Goal: Task Accomplishment & Management: Complete application form

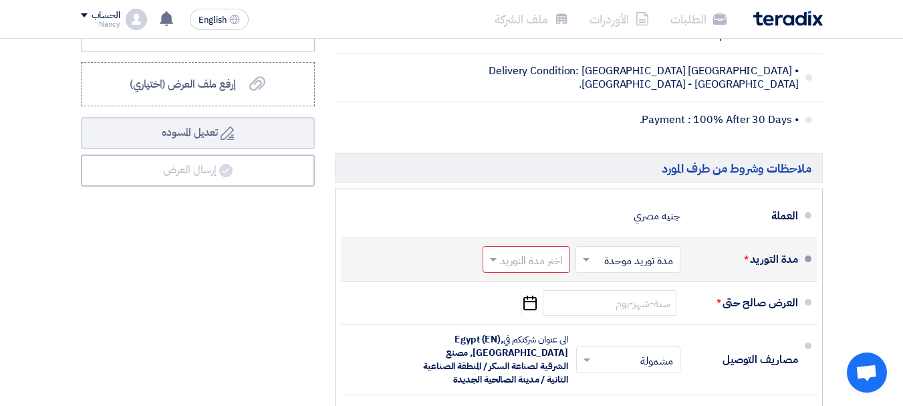
scroll to position [602, 0]
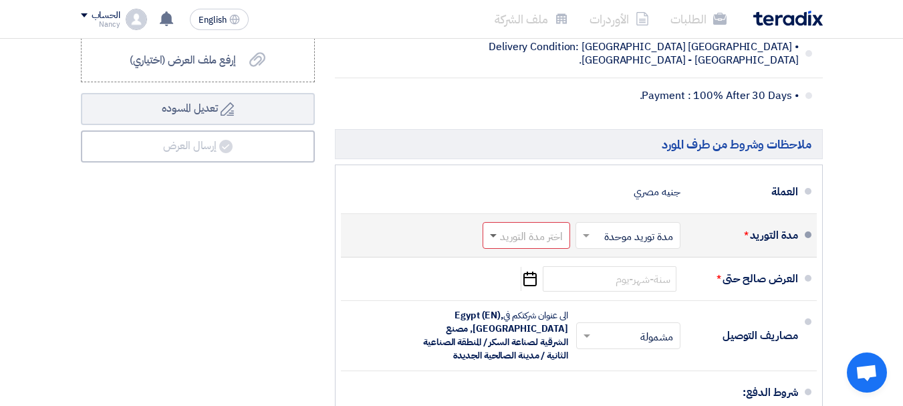
click at [495, 239] on span at bounding box center [493, 236] width 7 height 5
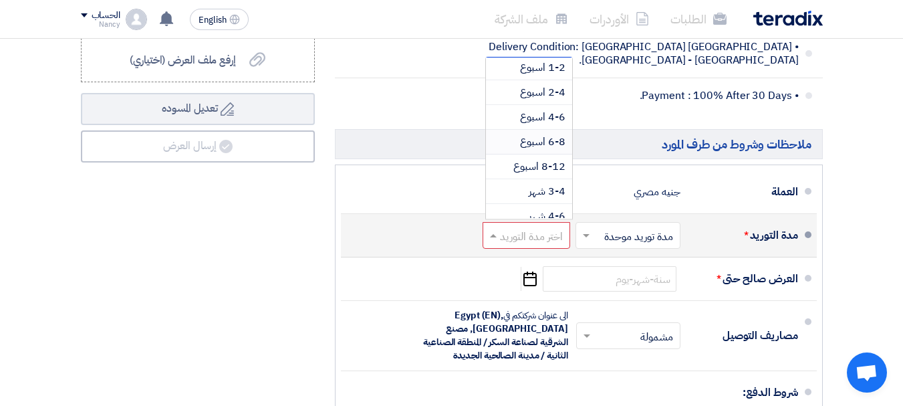
scroll to position [111, 0]
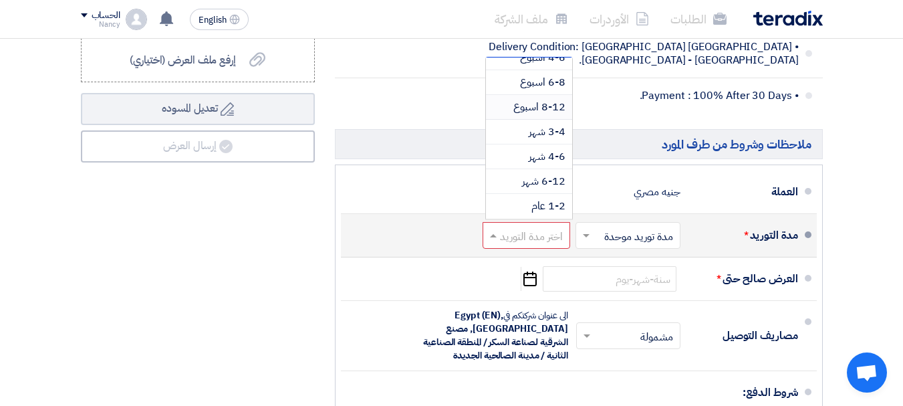
click at [553, 115] on span "8-12 اسبوع" at bounding box center [539, 107] width 52 height 16
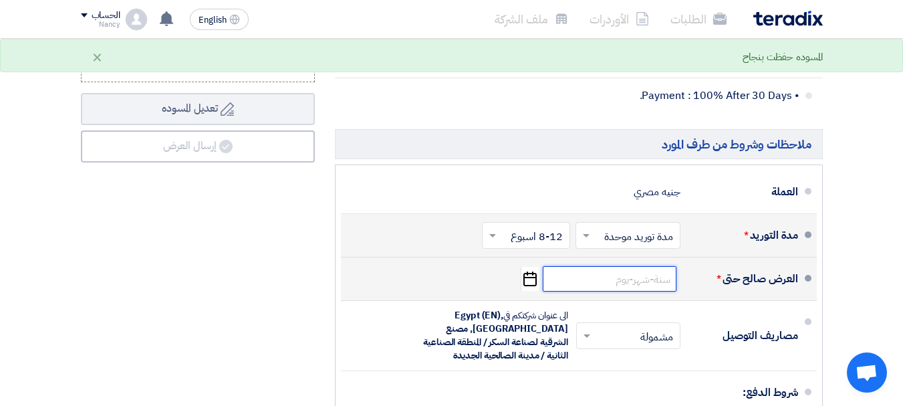
click at [625, 291] on input at bounding box center [610, 278] width 134 height 25
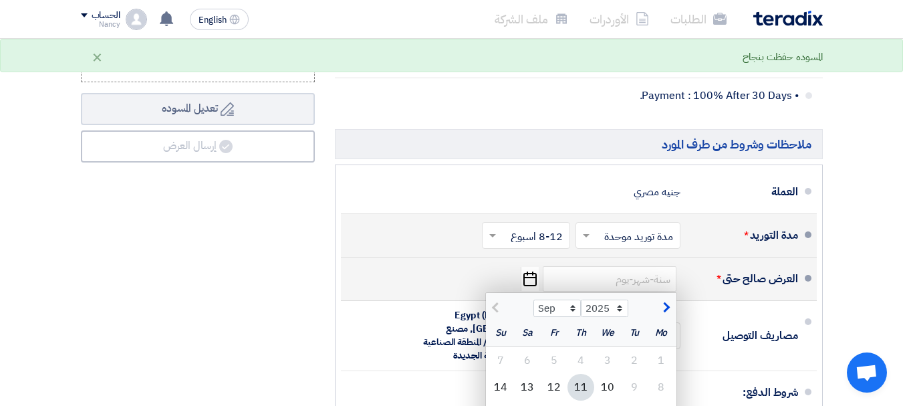
click at [534, 285] on icon "Pick a date" at bounding box center [530, 279] width 18 height 24
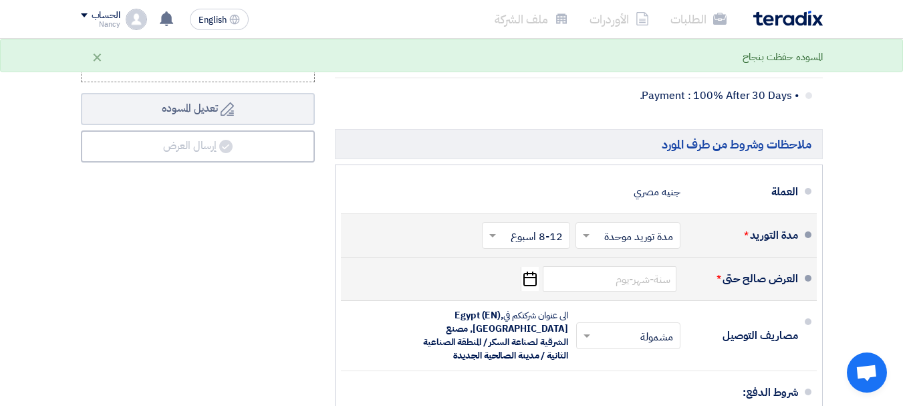
click at [534, 285] on icon "Pick a date" at bounding box center [530, 279] width 18 height 24
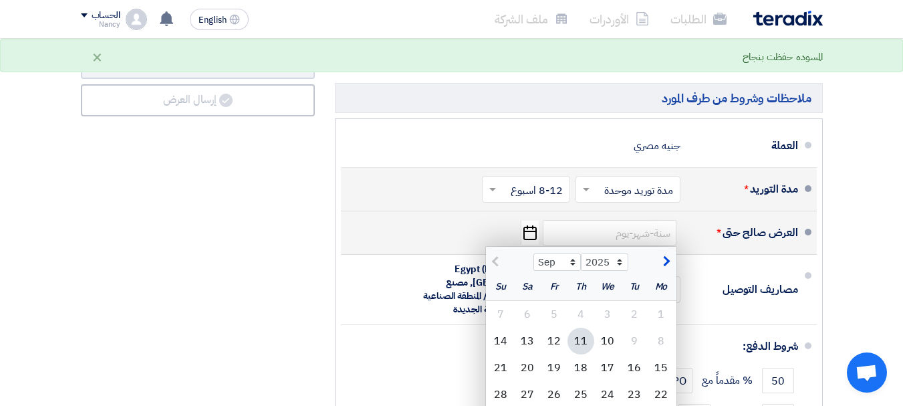
scroll to position [669, 0]
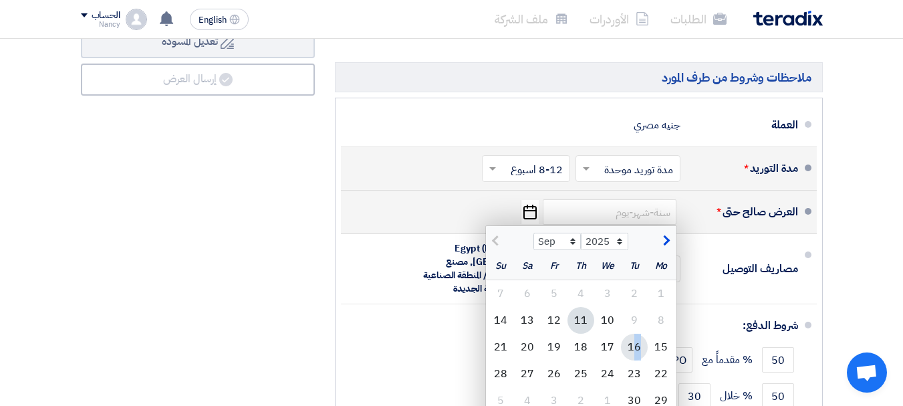
click at [637, 356] on div "16" at bounding box center [634, 347] width 27 height 27
type input "[DATE]"
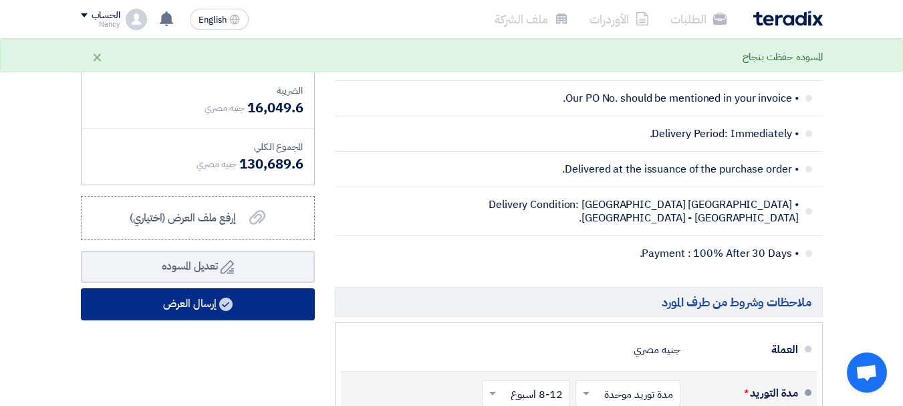
scroll to position [468, 0]
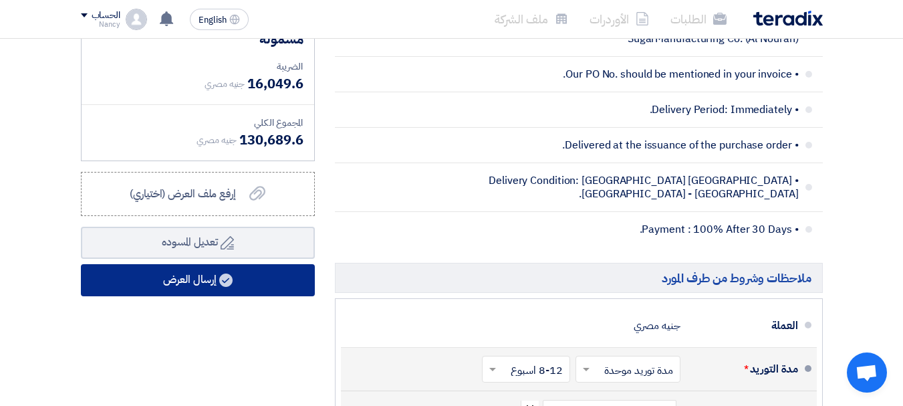
click at [228, 287] on use at bounding box center [225, 279] width 13 height 13
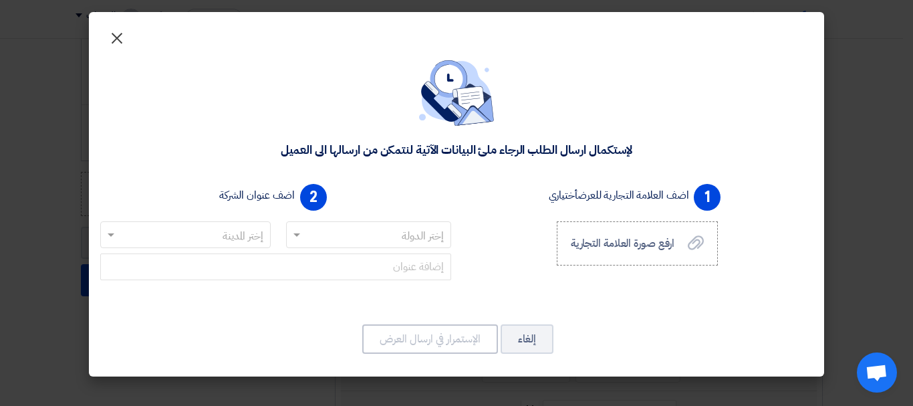
click at [120, 36] on span "×" at bounding box center [117, 37] width 16 height 40
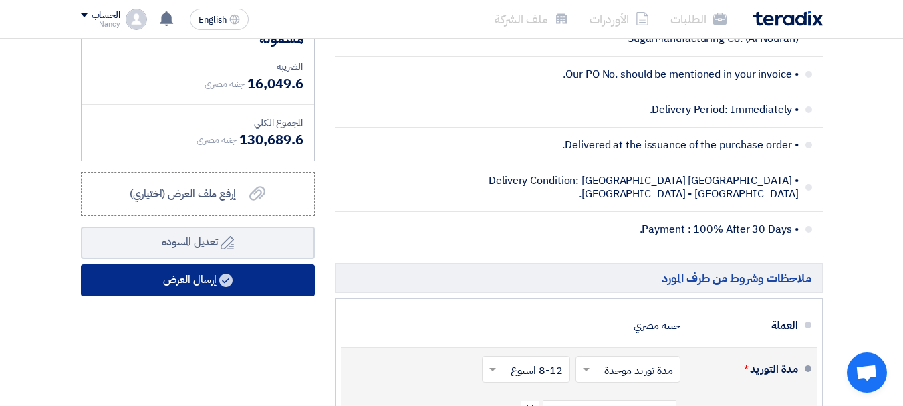
click at [183, 290] on button "إرسال العرض" at bounding box center [198, 280] width 234 height 32
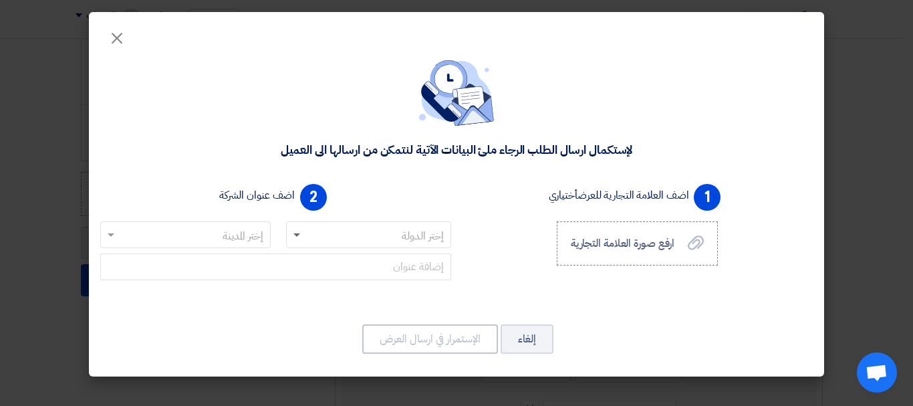
click at [299, 234] on span at bounding box center [296, 235] width 7 height 5
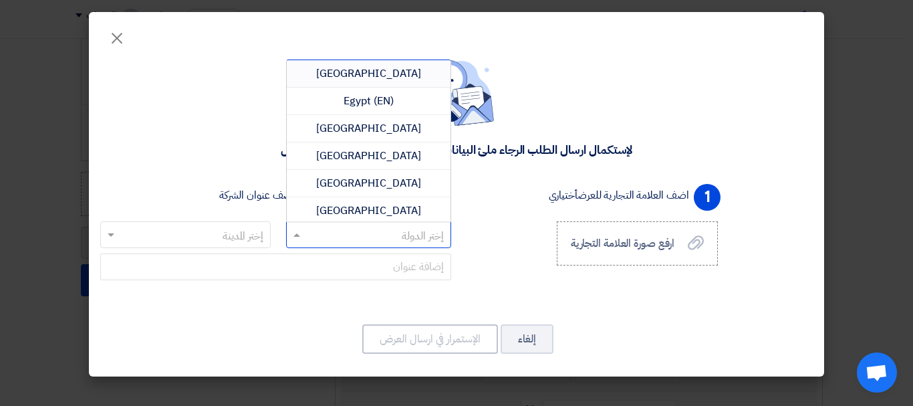
click at [381, 76] on span "[GEOGRAPHIC_DATA]" at bounding box center [368, 74] width 105 height 16
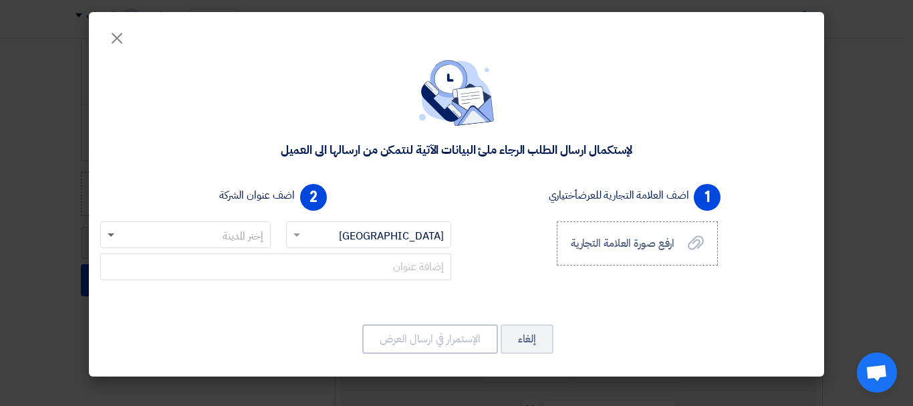
click at [112, 234] on span at bounding box center [111, 235] width 7 height 5
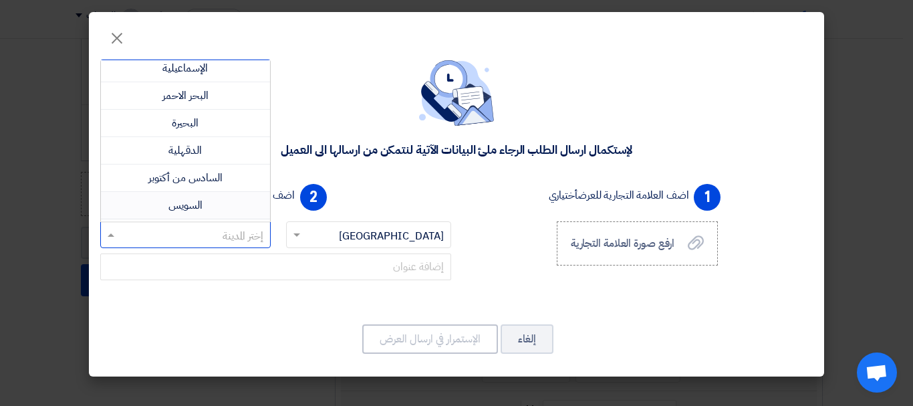
scroll to position [0, 0]
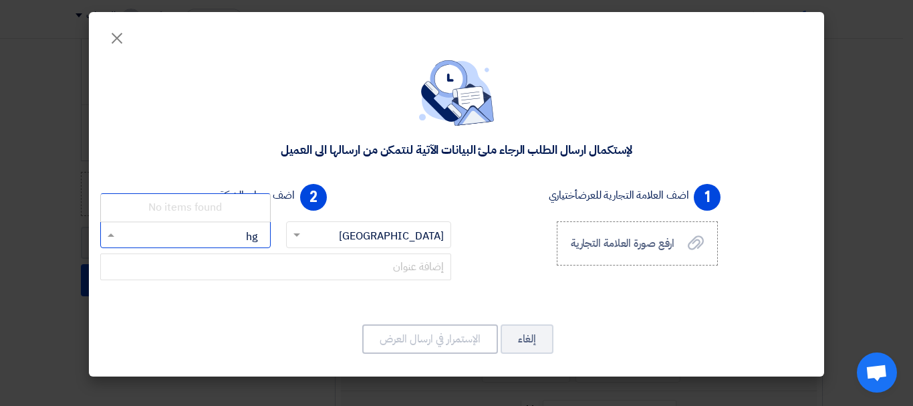
type input "h"
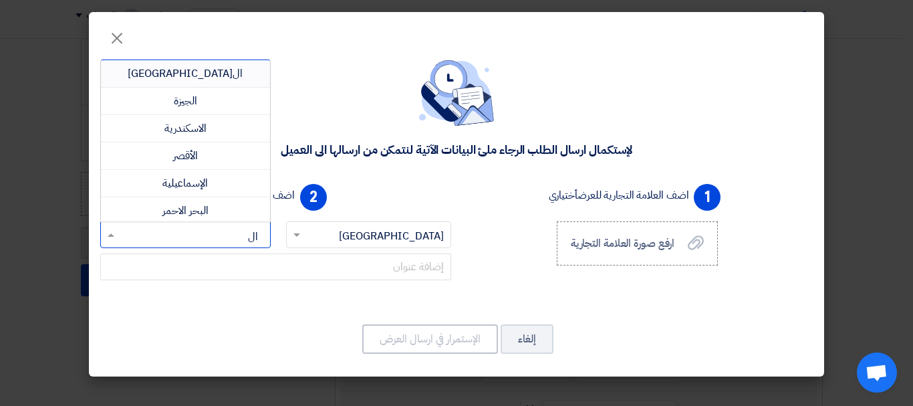
type input "الش"
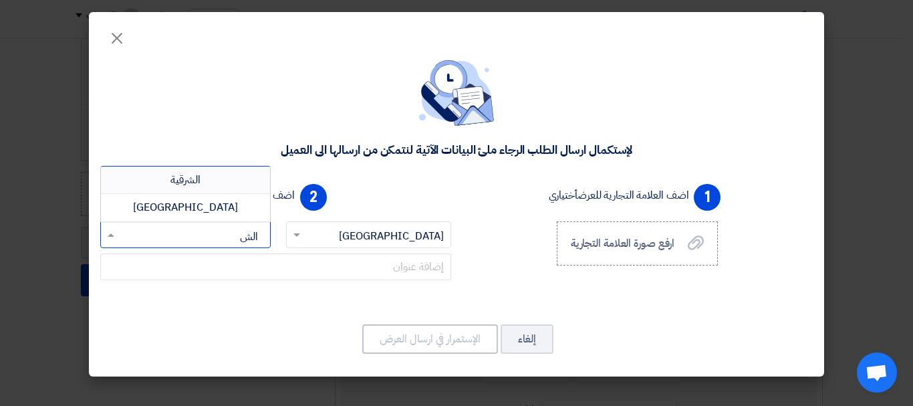
click at [219, 170] on div "الشرقية" at bounding box center [185, 179] width 169 height 27
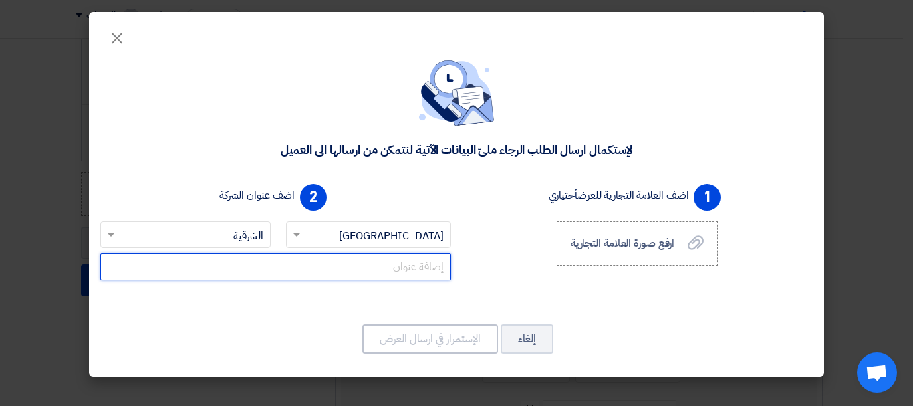
click at [412, 266] on input "text" at bounding box center [275, 266] width 351 height 27
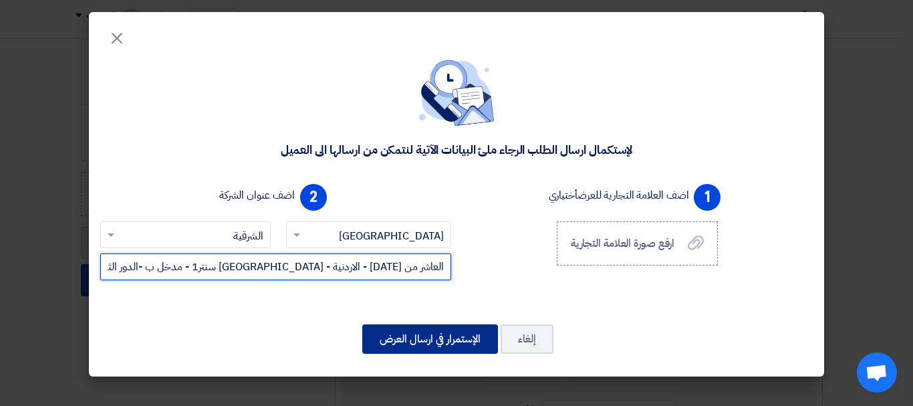
type input "العاشر من [DATE] - الاردنية - [GEOGRAPHIC_DATA] سنتر1 - مدخل ب -الدور الثانى"
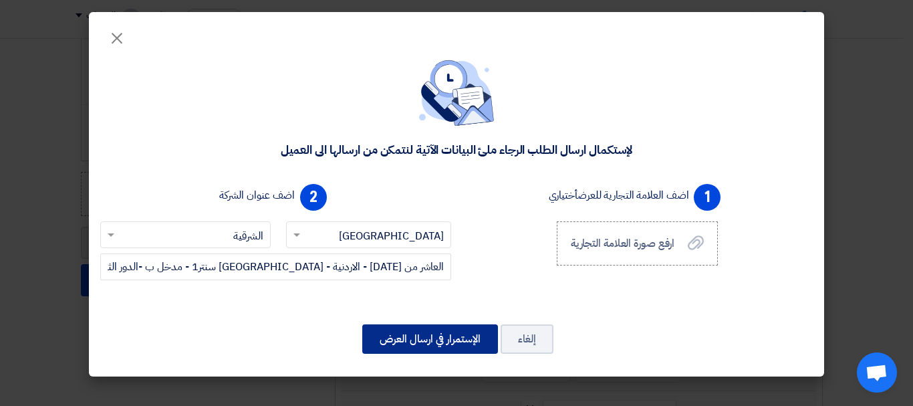
click at [475, 336] on button "الإستمرار في ارسال العرض" at bounding box center [430, 338] width 136 height 29
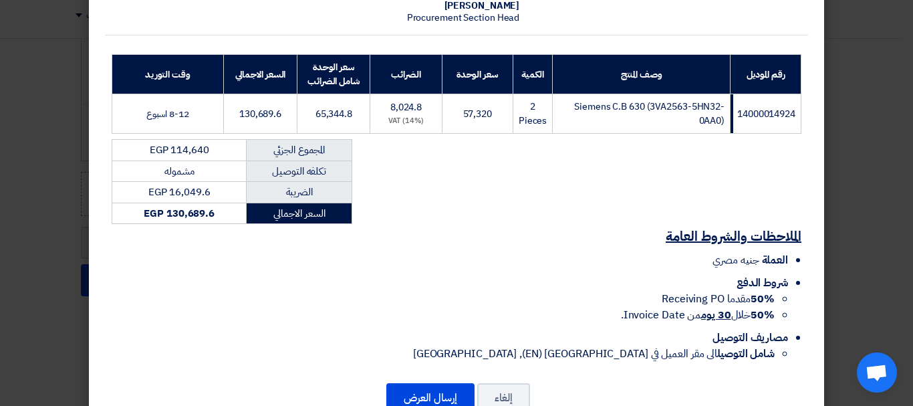
scroll to position [213, 0]
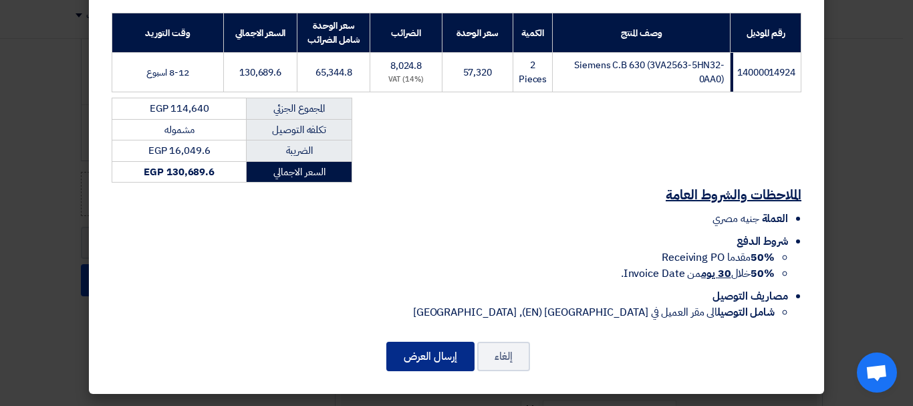
click at [443, 349] on button "إرسال العرض" at bounding box center [430, 356] width 88 height 29
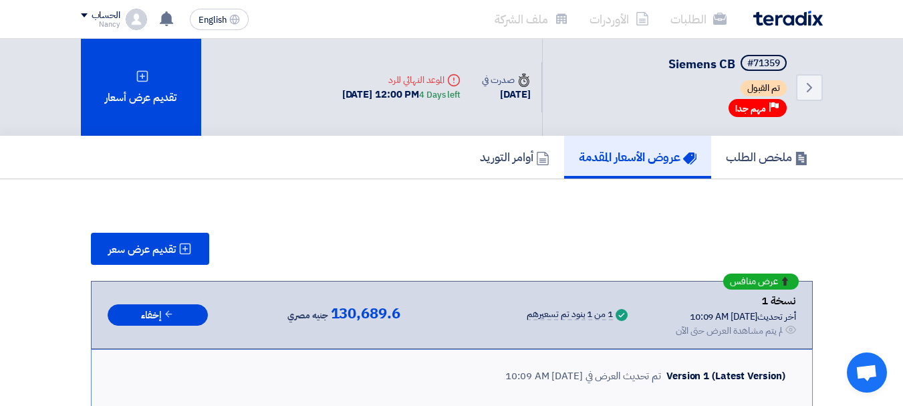
click at [632, 160] on h5 "عروض الأسعار المقدمة" at bounding box center [638, 156] width 118 height 15
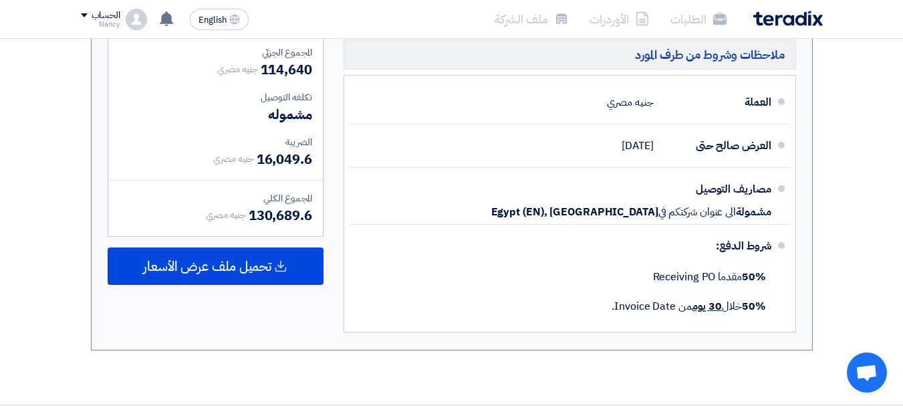
scroll to position [669, 0]
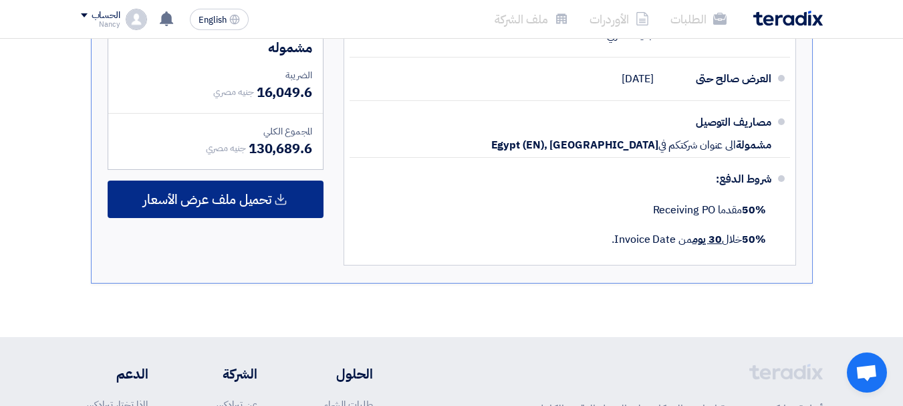
click at [233, 199] on span "تحميل ملف عرض الأسعار" at bounding box center [207, 199] width 128 height 12
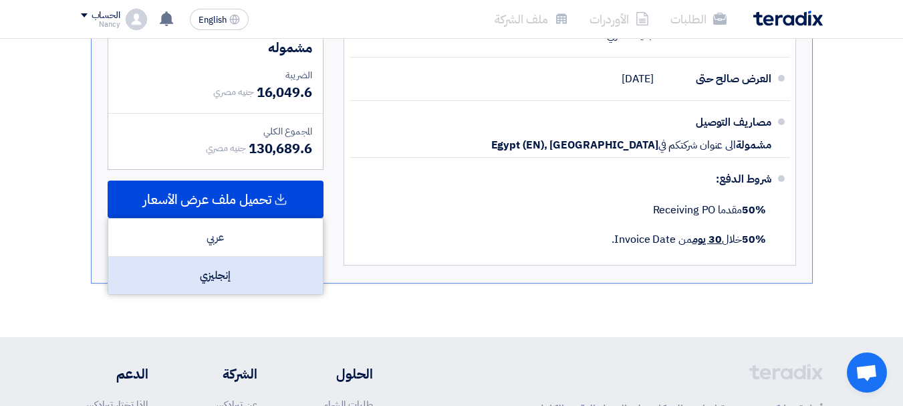
click at [243, 272] on div "إنجليزي" at bounding box center [215, 275] width 215 height 37
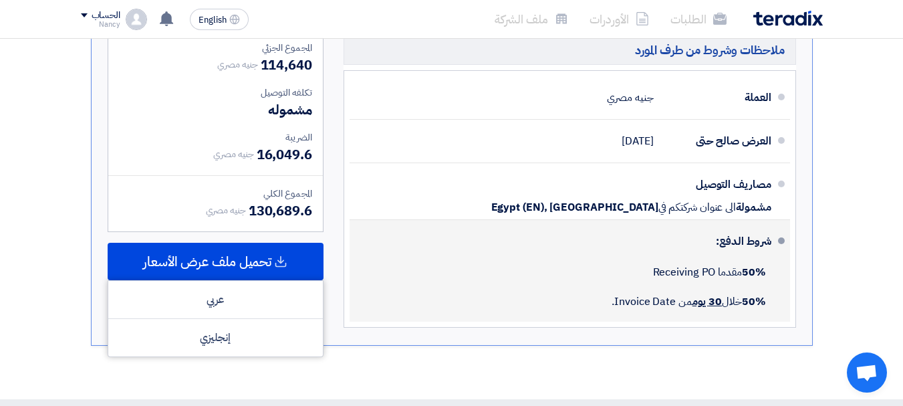
scroll to position [735, 0]
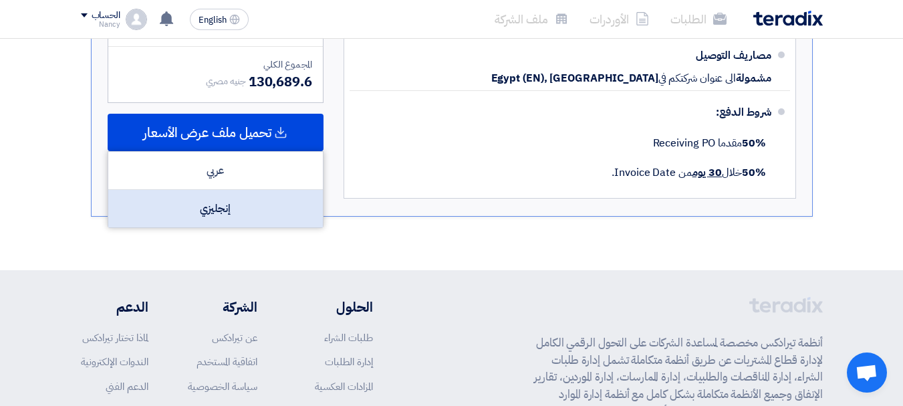
click at [235, 207] on div "إنجليزي" at bounding box center [215, 208] width 215 height 37
